Goal: Navigation & Orientation: Find specific page/section

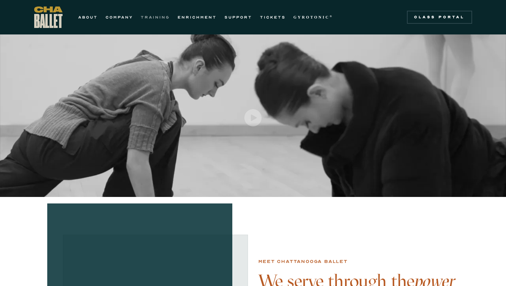
click at [145, 20] on link "TRAINING" at bounding box center [155, 17] width 29 height 8
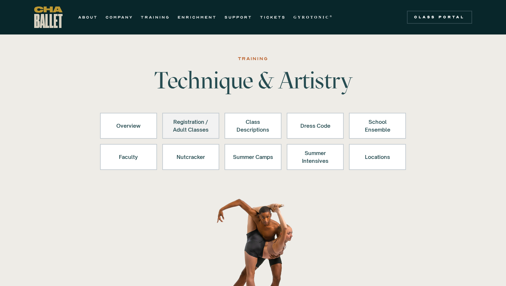
click at [208, 132] on div "Registration / Adult Classes" at bounding box center [191, 126] width 40 height 16
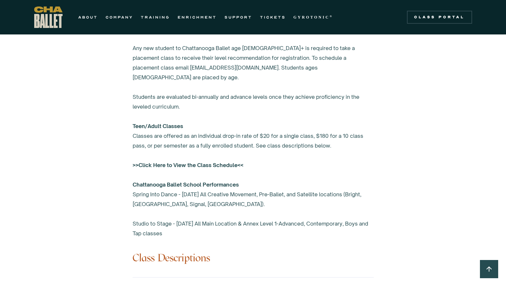
click at [141, 17] on nav "ABOUT COMPANY TRAINING ENRICHMENT SUPPORT TICKETS GYROTONIC ® Information Style…" at bounding box center [205, 17] width 263 height 8
click at [148, 17] on link "TRAINING" at bounding box center [155, 17] width 29 height 8
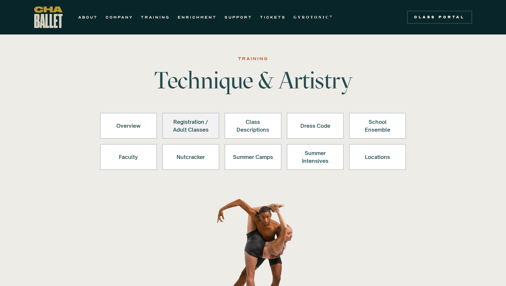
click at [184, 120] on div "Registration / Adult Classes" at bounding box center [191, 126] width 40 height 16
click at [159, 15] on link "TRAINING" at bounding box center [155, 17] width 29 height 8
